Goal: Check status

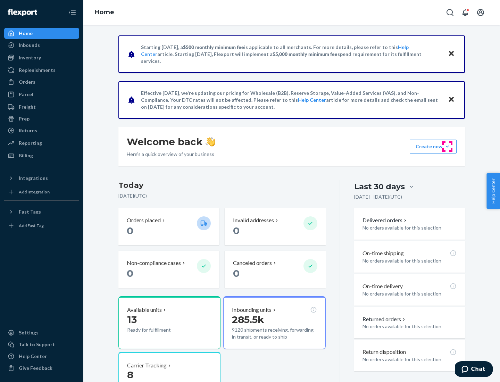
click at [447, 146] on button "Create new Create new inbound Create new order Create new product" at bounding box center [432, 146] width 47 height 14
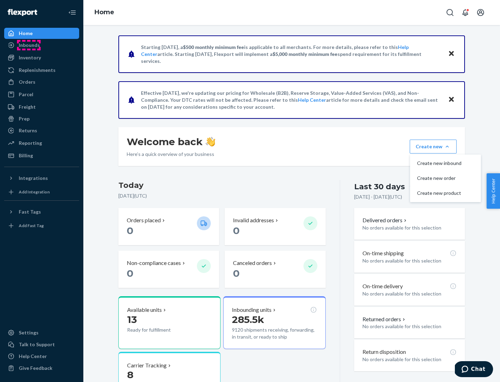
click at [29, 45] on div "Inbounds" at bounding box center [29, 45] width 21 height 7
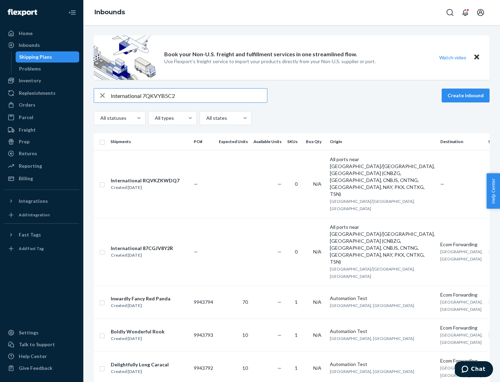
type input "International 7QKVYB5C29"
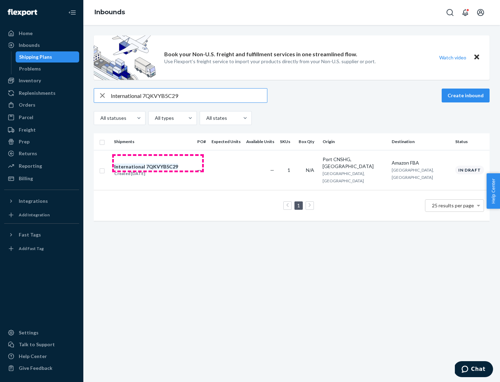
click at [158, 170] on div "Created [DATE]" at bounding box center [146, 173] width 64 height 7
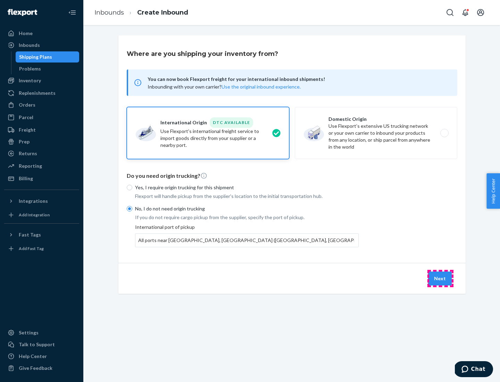
click at [440, 278] on button "Next" at bounding box center [440, 278] width 24 height 14
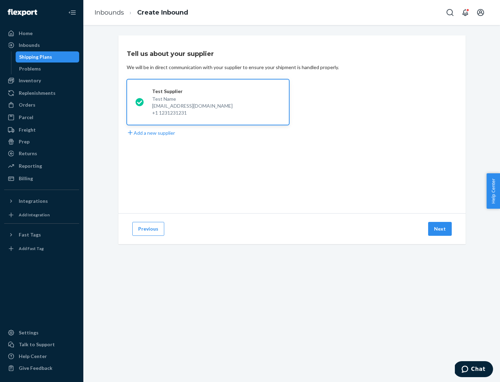
click at [440, 229] on button "Next" at bounding box center [440, 229] width 24 height 14
